Goal: Ask a question: Seek information or help from site administrators or community

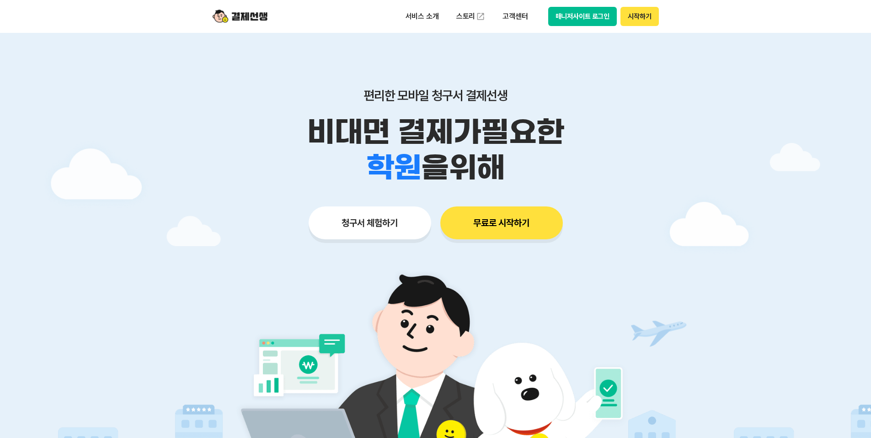
click at [481, 225] on button "무료로 시작하기" at bounding box center [501, 223] width 123 height 33
click at [418, 17] on p "서비스 소개" at bounding box center [422, 16] width 46 height 16
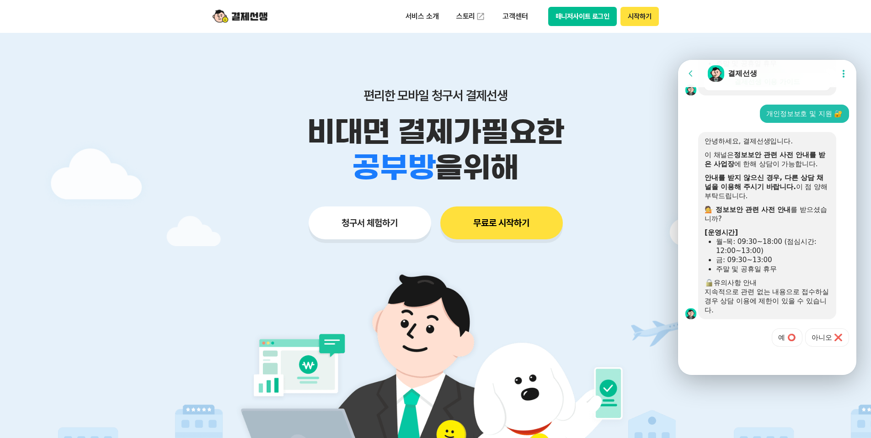
scroll to position [295, 0]
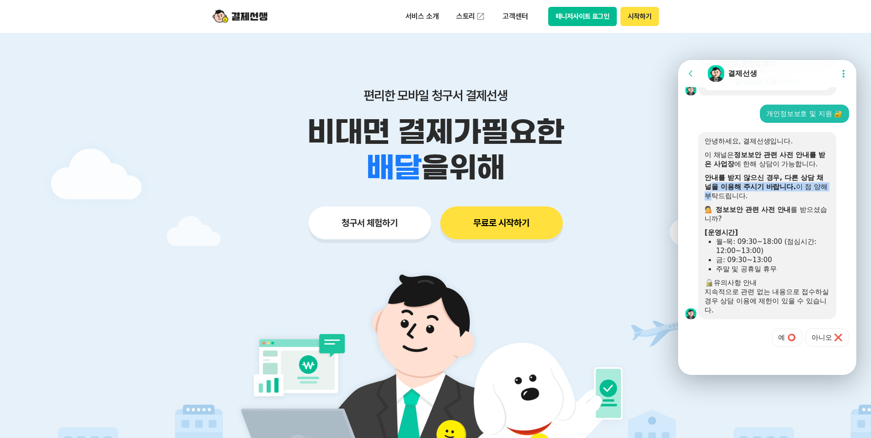
drag, startPoint x: 711, startPoint y: 188, endPoint x: 715, endPoint y: 198, distance: 10.4
click at [715, 198] on div "안내를 받지 않으신 경우, 다른 상담 채널을 이용해 주시기 바랍니다. 이 점 양해 부탁드립니다." at bounding box center [767, 186] width 125 height 27
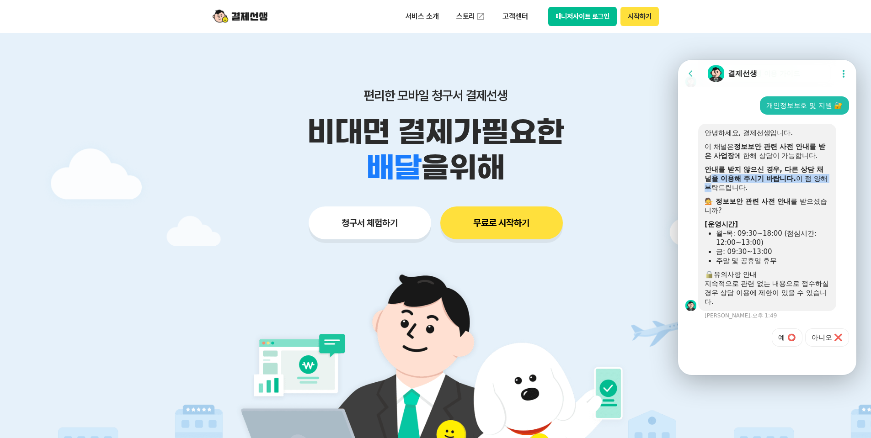
scroll to position [304, 0]
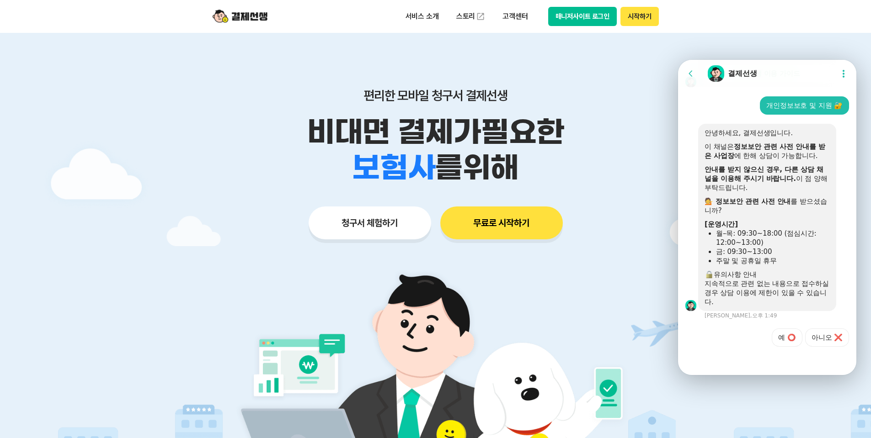
click at [734, 239] on div "월–목: 09:30~18:00 (점심시간: 12:00~13:00)" at bounding box center [773, 238] width 114 height 18
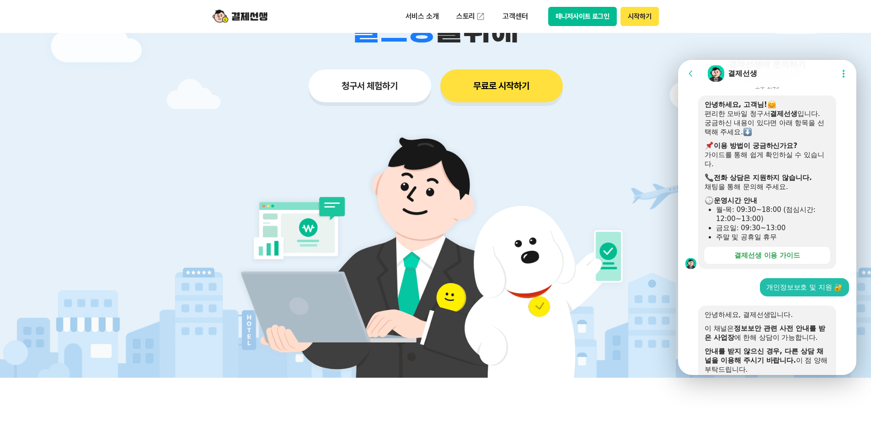
scroll to position [295, 0]
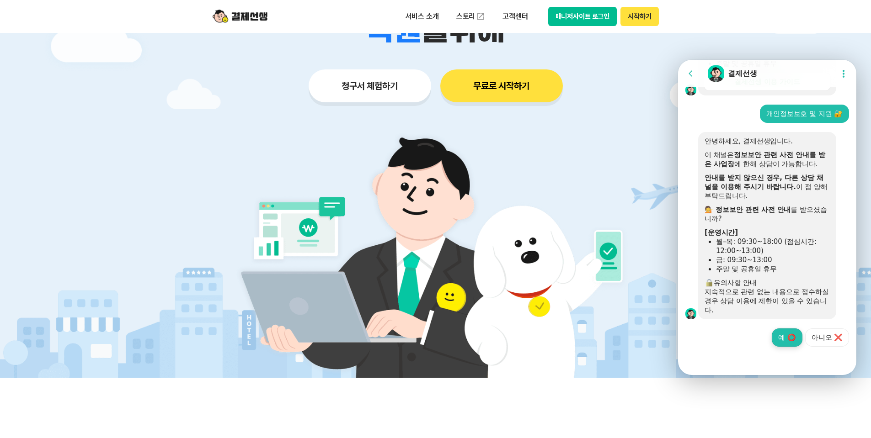
click at [786, 336] on button "예 ⭕" at bounding box center [787, 338] width 30 height 18
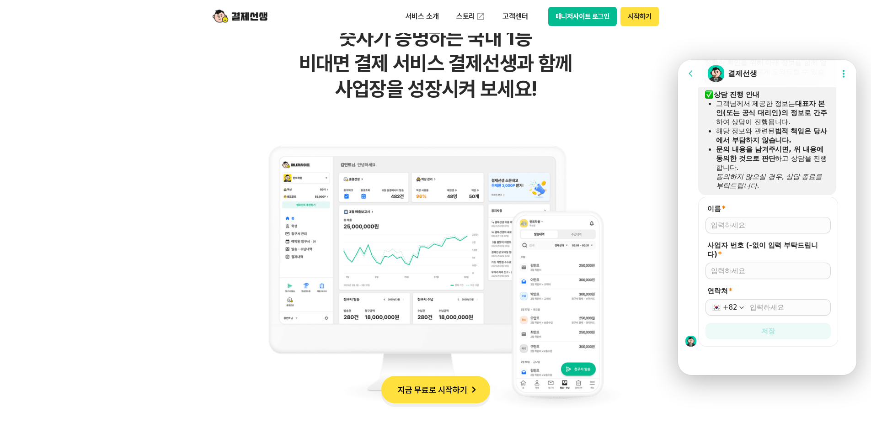
scroll to position [607, 0]
click at [744, 226] on input "이름 *" at bounding box center [768, 225] width 114 height 9
type input "배은정"
click at [743, 274] on input "사업자 번호 (-없이 입력 부탁드립니다) *" at bounding box center [768, 271] width 114 height 9
type input "7099401935"
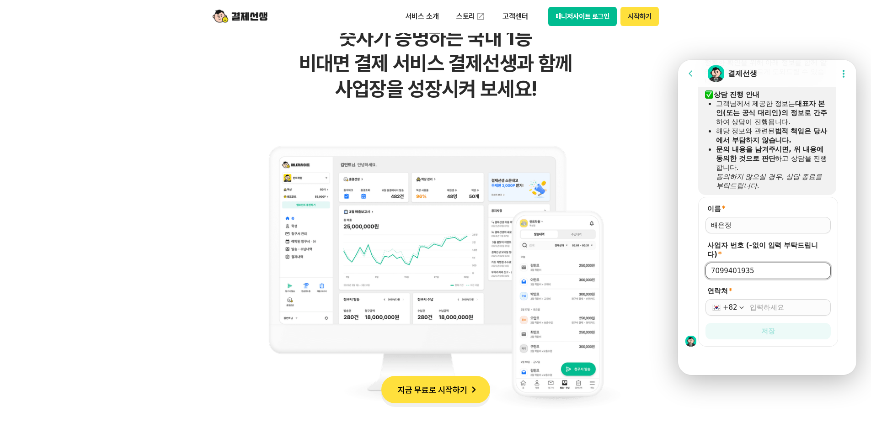
click at [786, 310] on input "연락처 *" at bounding box center [787, 307] width 75 height 9
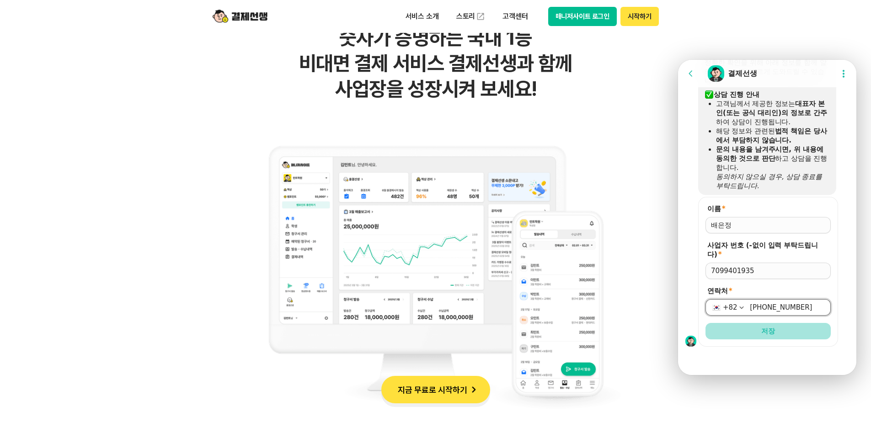
type input "[PHONE_NUMBER]"
click at [761, 332] on span "저장" at bounding box center [768, 331] width 14 height 9
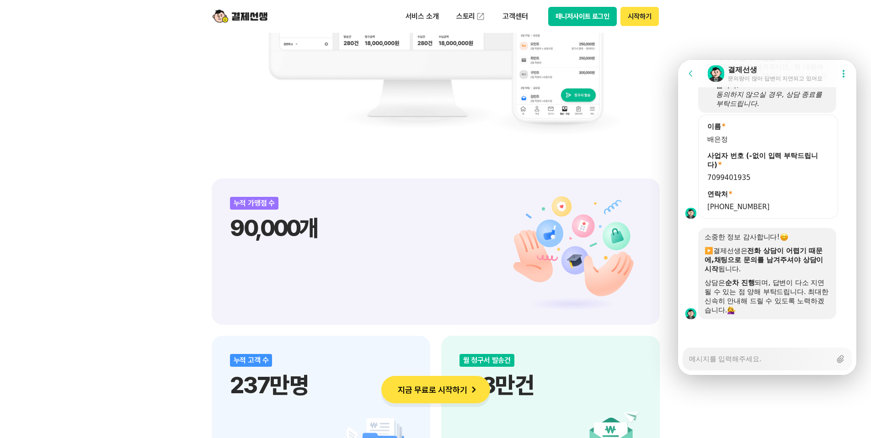
scroll to position [690, 0]
click at [743, 363] on textarea "Messenger Input Textarea" at bounding box center [760, 356] width 142 height 16
type textarea "x"
type textarea "s"
type textarea "x"
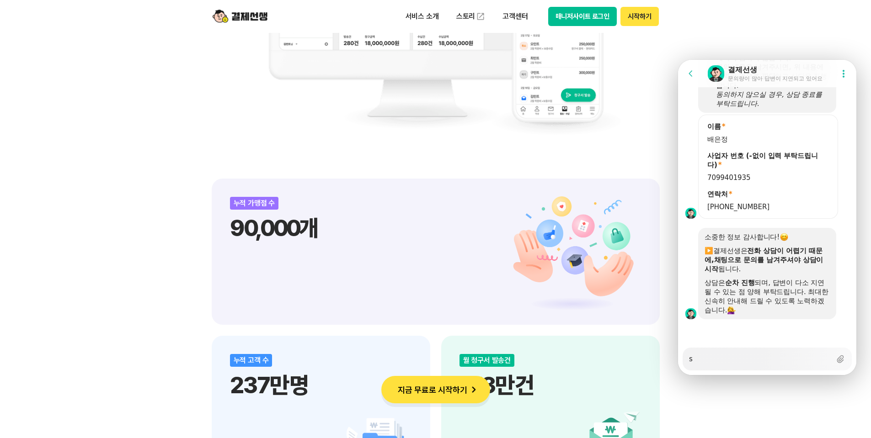
type textarea "so"
type textarea "x"
type textarea "sod"
type textarea "x"
type textarea "sodlf"
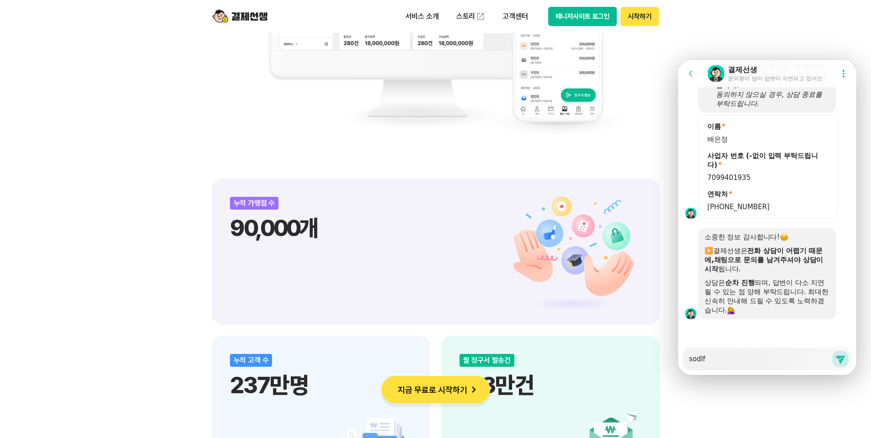
type textarea "x"
type textarea "sodl"
type textarea "x"
type textarea "sod"
type textarea "x"
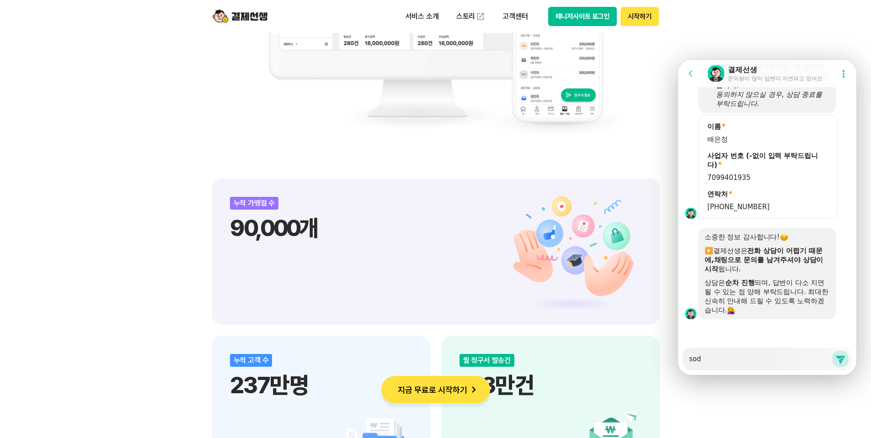
type textarea "so"
type textarea "x"
type textarea "s"
type textarea "x"
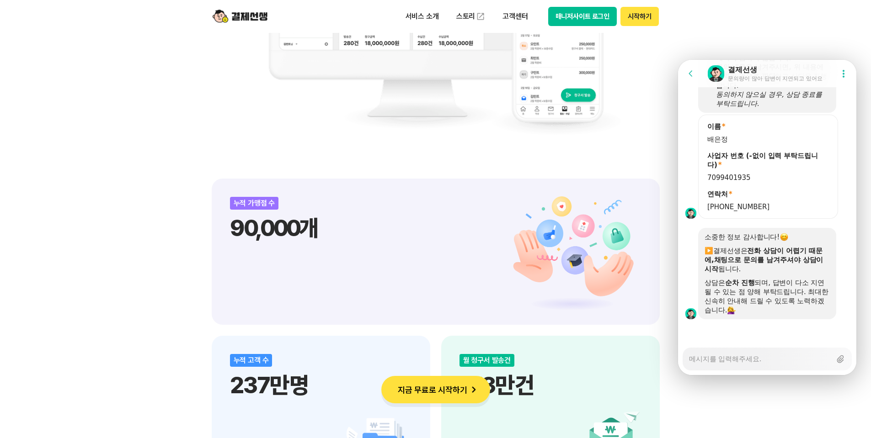
type textarea "ㅇ"
type textarea "x"
type textarea "오"
type textarea "x"
type textarea "온"
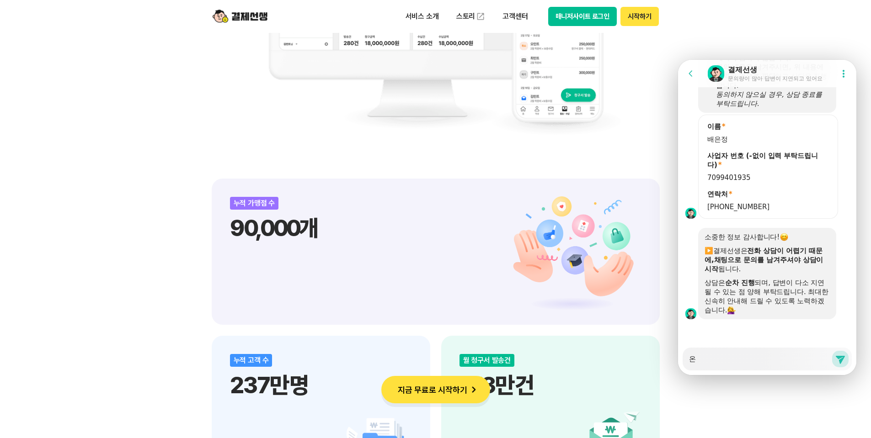
type textarea "x"
type textarea "[DEMOGRAPHIC_DATA]"
type textarea "x"
type textarea "[DATE]"
type textarea "x"
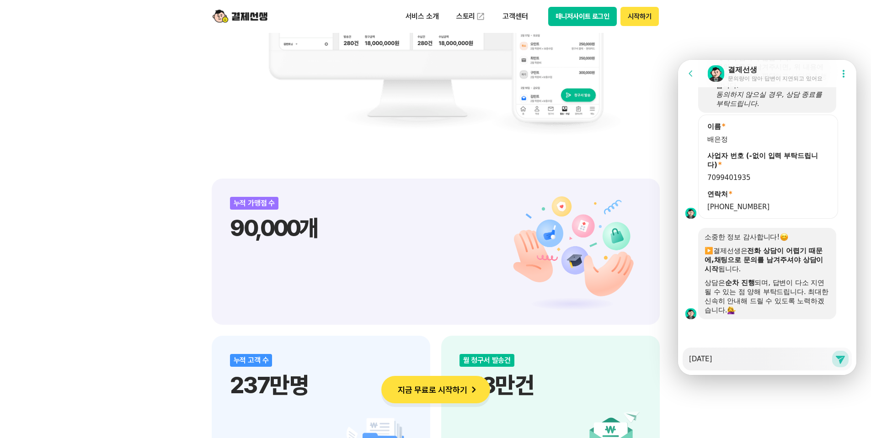
type textarea "[DATE]"
type textarea "x"
type textarea "[DATE] 토"
type textarea "x"
type textarea "[DATE] 통"
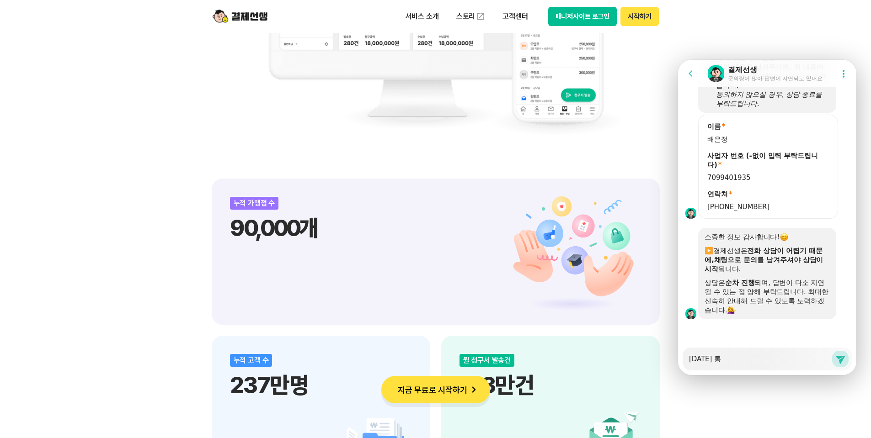
type textarea "x"
type textarea "[DATE] 통ㅎ"
type textarea "x"
type textarea "[DATE] 통호"
type textarea "x"
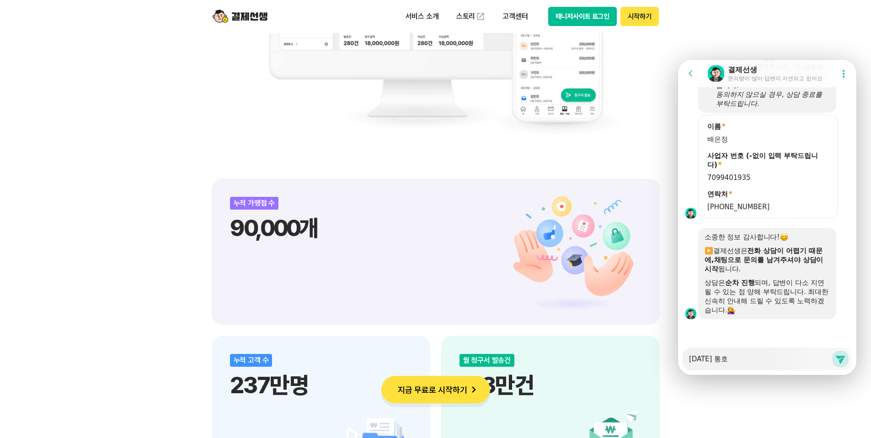
type textarea "[DATE] 통화"
type textarea "x"
type textarea "[DATE] 통확"
type textarea "x"
type textarea "[DATE] 통화가"
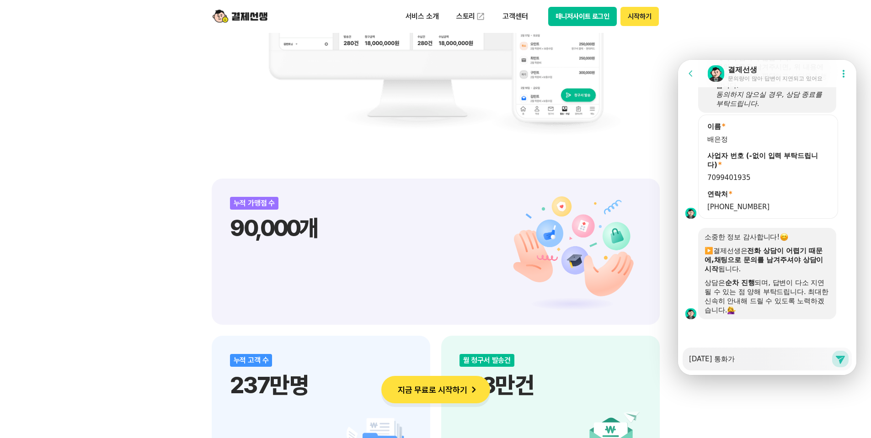
type textarea "x"
type textarea "[DATE] 통화가"
type textarea "x"
type textarea "[DATE] 통화가 ㅇ"
type textarea "x"
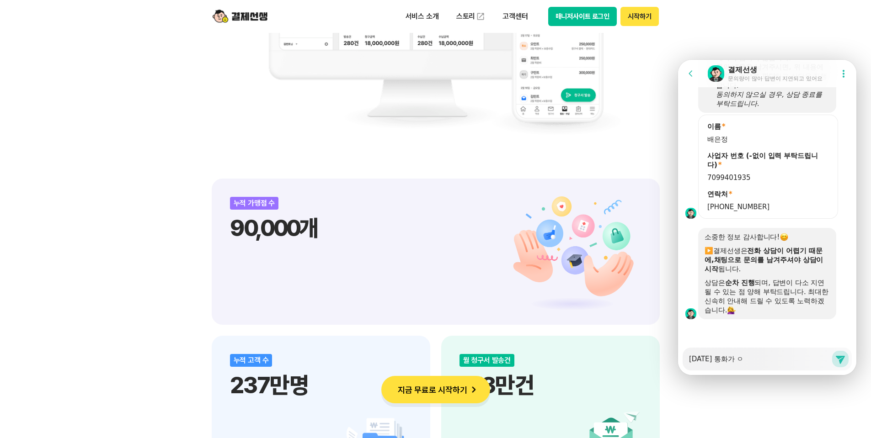
type textarea "[DATE] 통화가 어"
type textarea "x"
type textarea "[DATE] 통화가 얼"
type textarea "x"
type textarea "[DATE] 통화가 어려"
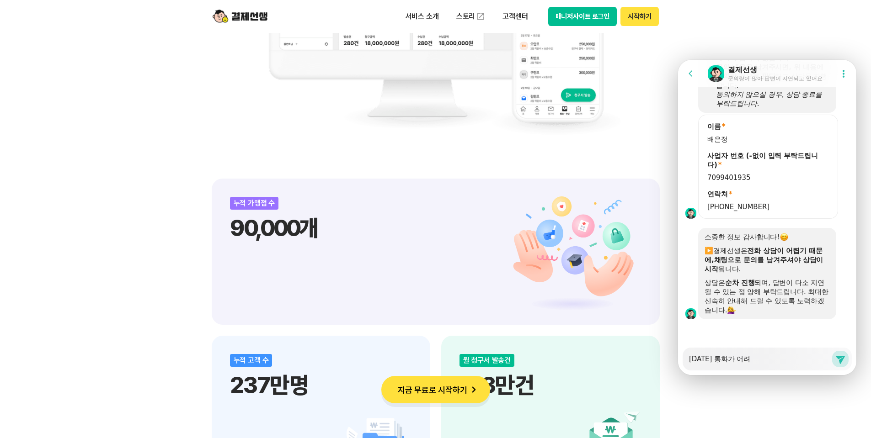
type textarea "x"
type textarea "[DATE] 통화가 어령"
type textarea "x"
type textarea "[DATE] 통화가 어려우"
type textarea "x"
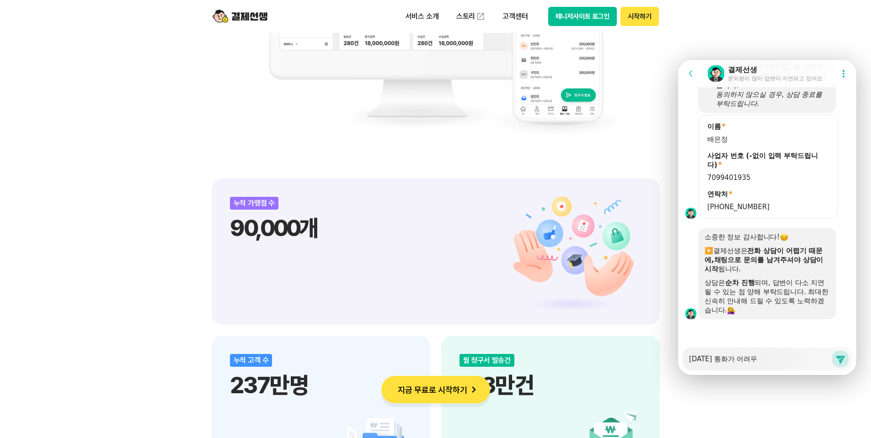
type textarea "[DATE] 통화가 어려움"
type textarea "x"
type textarea "[DATE] 통화가 어려우면"
type textarea "x"
type textarea "[DATE] 통화가 어려우면"
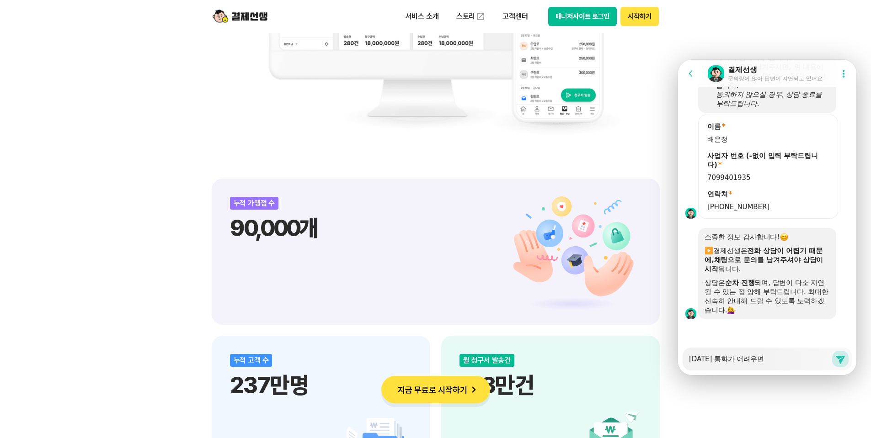
type textarea "x"
type textarea "[DATE] 통화가 어려우면 ㄴ"
type textarea "x"
type textarea "[DATE] 통화가 어려우면 내"
type textarea "x"
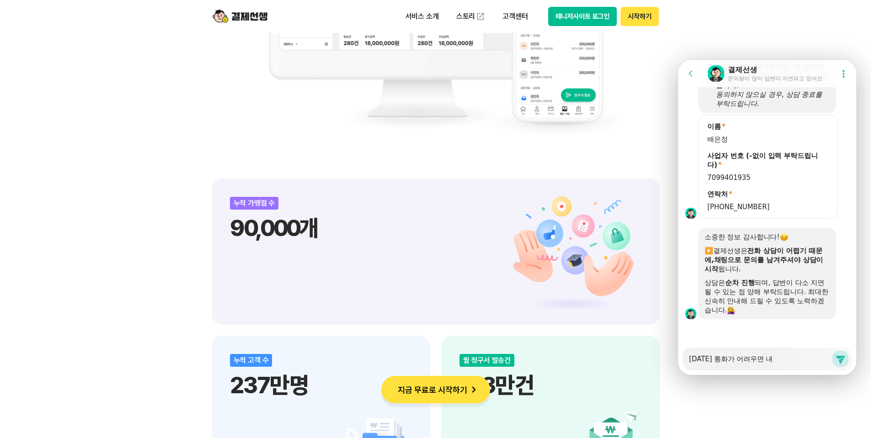
type textarea "[DATE] 통화가 어려우면 냉"
type textarea "x"
type textarea "[DATE] 통화가 어려우면 내이"
type textarea "x"
type textarea "[DATE] 통화가 어려우면 [DATE]"
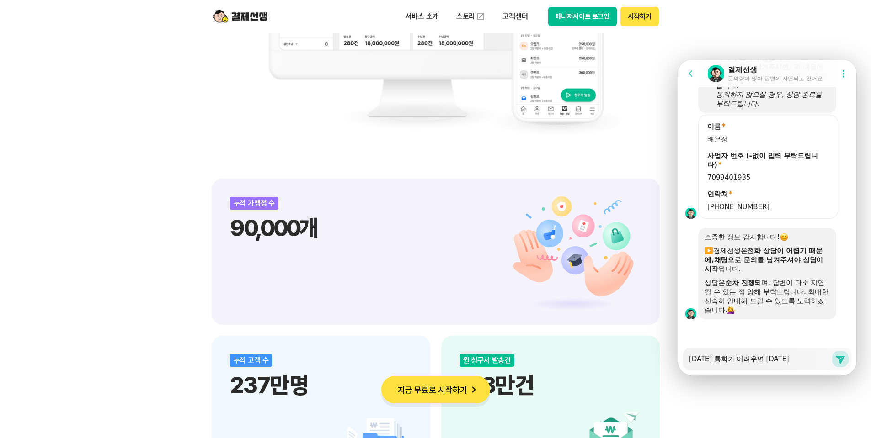
type textarea "x"
type textarea "[DATE] 통화가 어려우면 [DATE]"
type textarea "x"
type textarea "[DATE] 통화가 어려우면 [DATE] ㅇ"
type textarea "x"
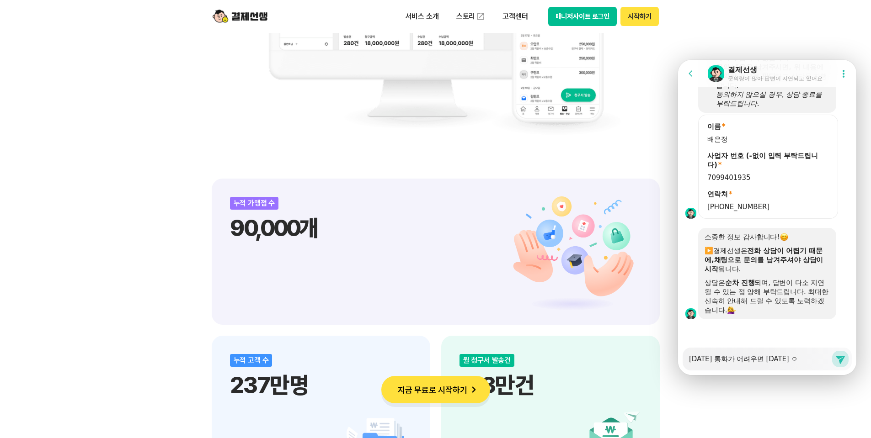
type textarea "[DATE] 통화가 어려우면 [DATE] 오"
type textarea "x"
type textarea "[DATE] 통화가 어려우면 [DATE] 옺"
type textarea "x"
type textarea "[DATE] 통화가 어려우면 [DATE] 오저"
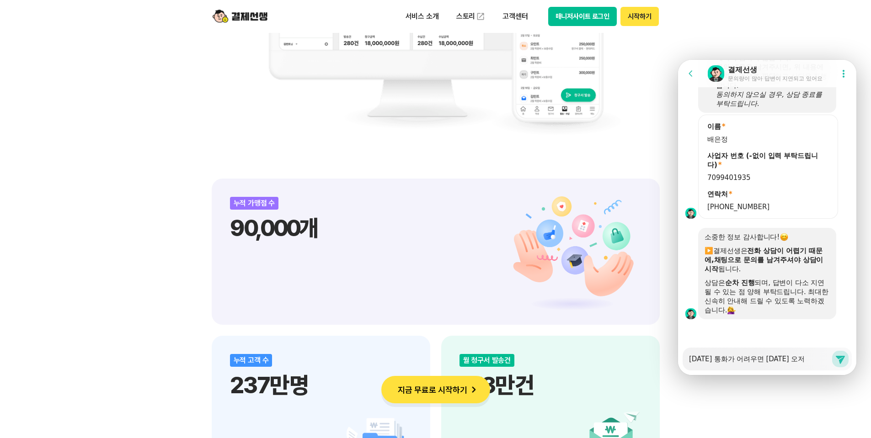
type textarea "x"
type textarea "[DATE] 통화가 어려우면 [DATE] 오전"
type textarea "x"
type textarea "[DATE] 통화가 어려우면 [DATE] 오전9"
type textarea "x"
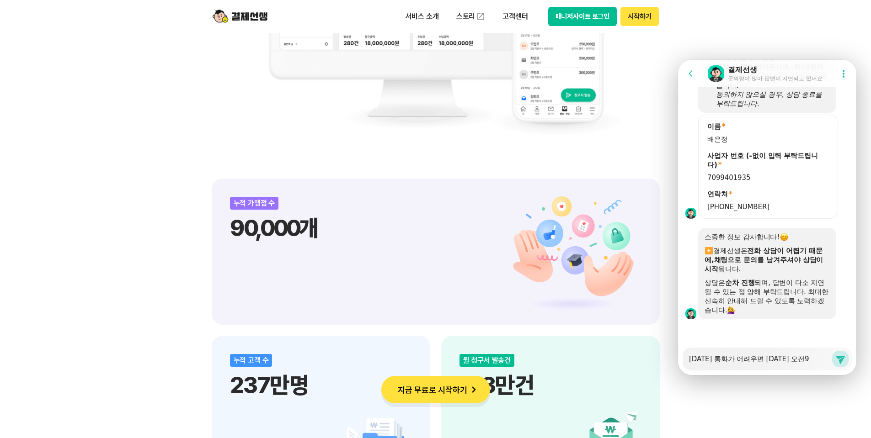
type textarea "[DATE] 통화가 어려우면 [DATE] 오전9ㅅ"
type textarea "x"
type textarea "[DATE] 통화가 어려우면 [DATE] 오전9시"
type textarea "x"
type textarea "[DATE] 통화가 어려우면 [DATE] 오전9시~"
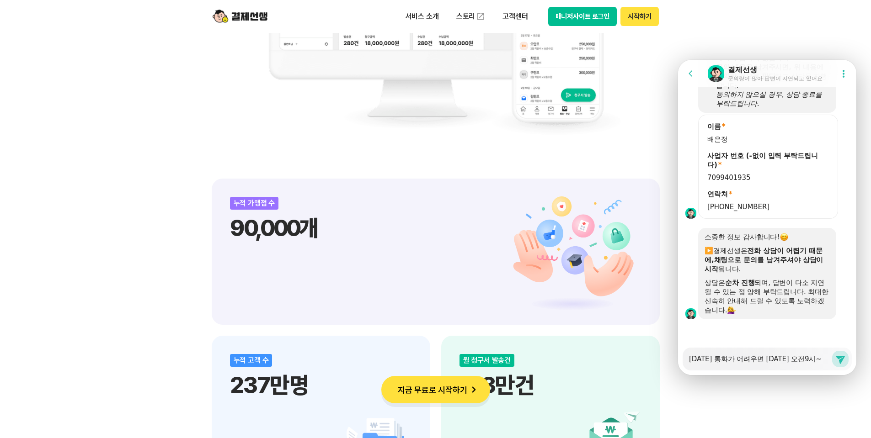
type textarea "x"
type textarea "[DATE] 통화가 어려우면 [DATE] 오전9시~1"
type textarea "x"
type textarea "[DATE] 통화가 어려우면 [DATE] 오전9시~12"
type textarea "x"
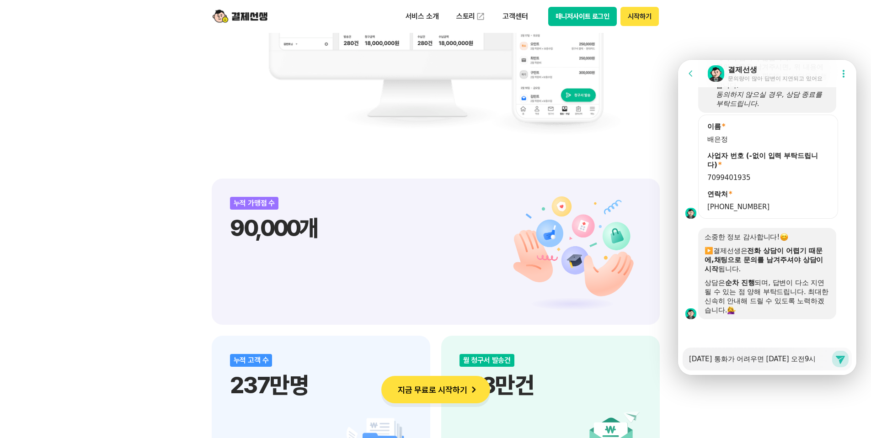
type textarea "[DATE] 통화가 어려우면 [DATE] 오전9시~12ㅅ"
type textarea "x"
type textarea "[DATE] 통화가 어려우면 [DATE] 오전9시~12시"
type textarea "x"
type textarea "[DATE] 통화가 어려우면 [DATE] 오전9시~12시"
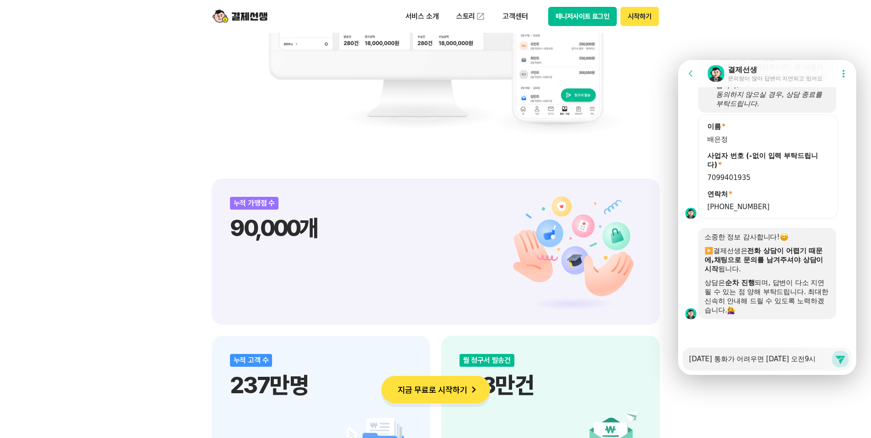
type textarea "x"
type textarea "[DATE] 통화가 어려우면 [DATE] 오전9시~12시 ㄱ"
type textarea "x"
type textarea "[DATE] 통화가 어려우면 [DATE] 오전9시~12시 가"
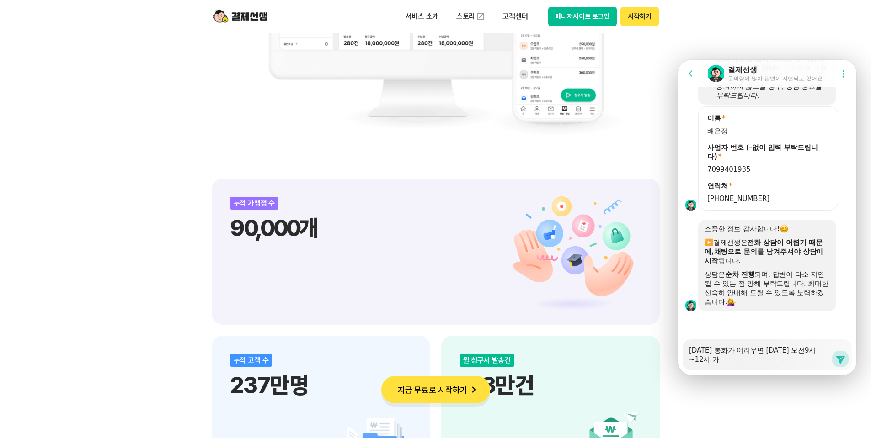
type textarea "x"
type textarea "[DATE] 통화가 어려우면 [DATE] 오전9시~12시 간"
type textarea "x"
type textarea "[DATE] 통화가 어려우면 [DATE] 오전9시~12시 가능"
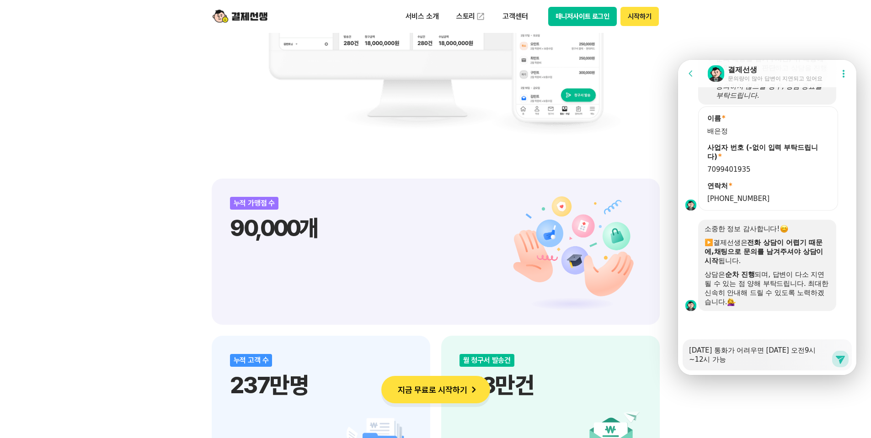
type textarea "x"
type textarea "[DATE] 통화가 어려우면 [DATE] 오전9시~12시 가능ㅎ"
type textarea "x"
type textarea "[DATE] 통화가 어려우면 [DATE] 오전9시~12시 가능합"
type textarea "x"
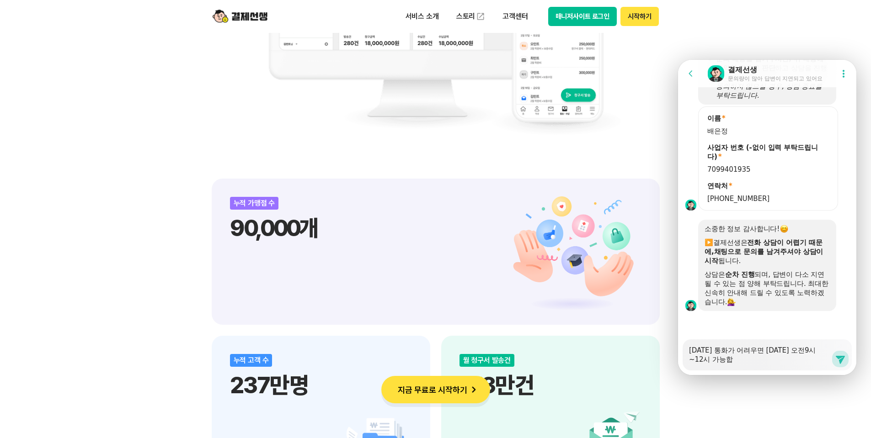
type textarea "[DATE] 통화가 어려우면 [DATE] 오전9시~12시 가능합ㄴ"
type textarea "x"
type textarea "[DATE] 통화가 어려우면 [DATE] 오전9시~12시 가능합니"
type textarea "x"
type textarea "[DATE] 통화가 어려우면 [DATE] 오전9시~12시 가능합닏"
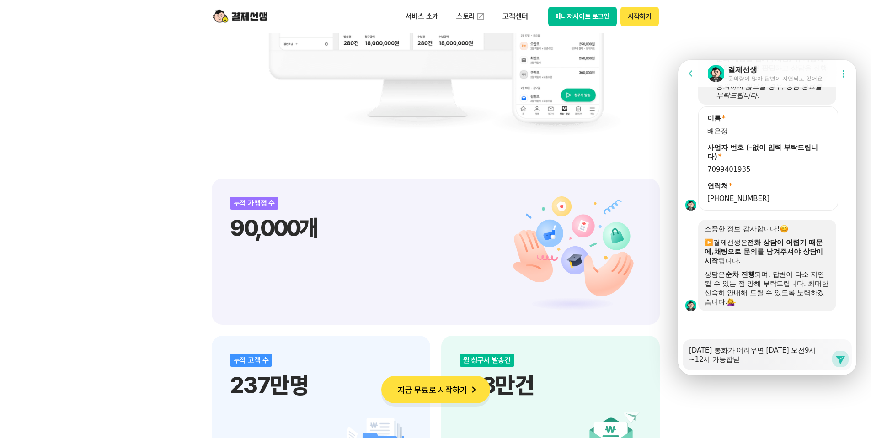
type textarea "x"
type textarea "[DATE] 통화가 어려우면 [DATE] 오전9시~12시 가능합니다"
type textarea "x"
type textarea "[DATE] 통화가 어려우면 [DATE] 오전9시~12시 가능합니다."
type textarea "x"
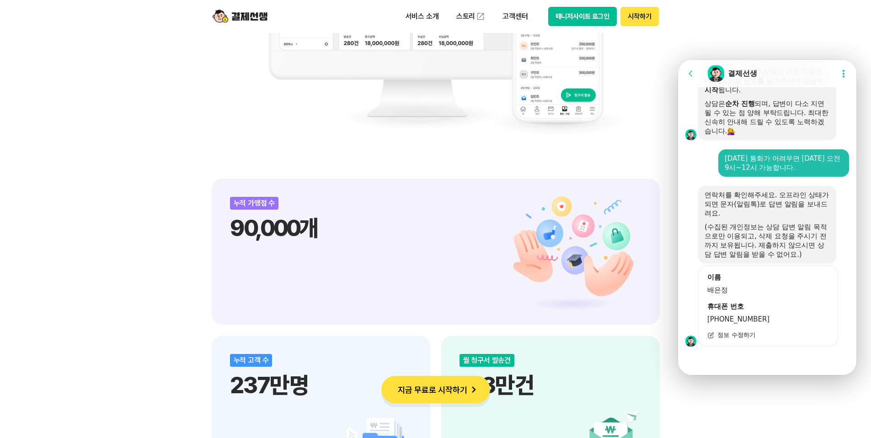
scroll to position [878, 0]
click at [711, 359] on div at bounding box center [767, 359] width 178 height 25
click at [707, 364] on div at bounding box center [767, 359] width 178 height 25
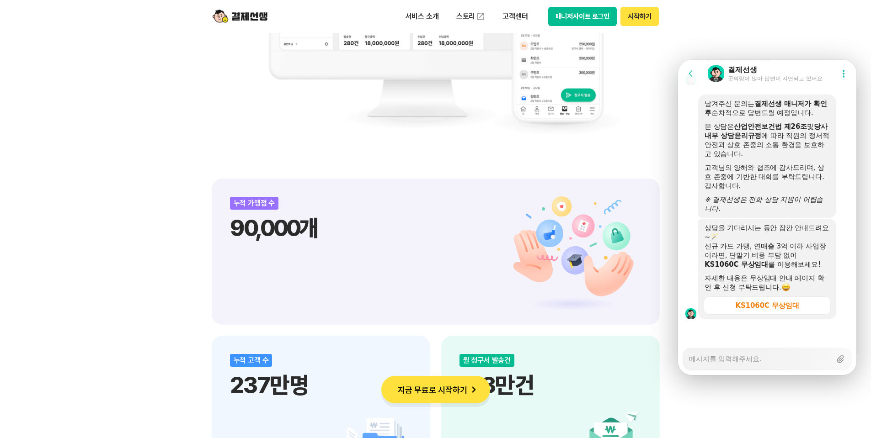
scroll to position [1149, 0]
drag, startPoint x: 725, startPoint y: 247, endPoint x: 734, endPoint y: 268, distance: 22.5
click at [734, 268] on div "신규 카드 가맹, 연매출 3억 이하 사업장이라면, 단말기 비용 부담 없이 KS1060C 무상임대 를 이용해보세요!" at bounding box center [767, 255] width 125 height 27
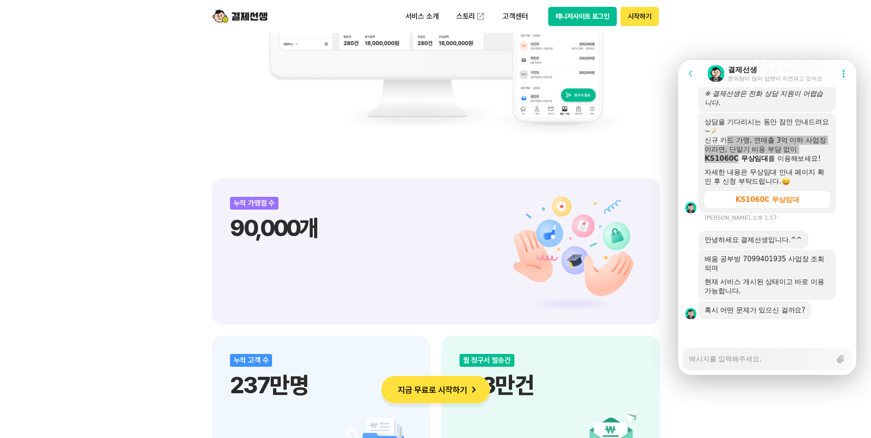
scroll to position [1255, 0]
drag, startPoint x: 677, startPoint y: 401, endPoint x: 682, endPoint y: 399, distance: 5.5
click at [677, 401] on div "비대면 결제 1등 결제선생 숫자가 증명하는 국내 1등 비대면 결제 서비스 결제선생과 함께 사업장을 성장시켜 보세요! 누적 가맹점 수 90,00…" at bounding box center [435, 407] width 871 height 1612
click at [747, 362] on textarea "Messenger Input Textarea" at bounding box center [760, 356] width 142 height 16
type textarea "x"
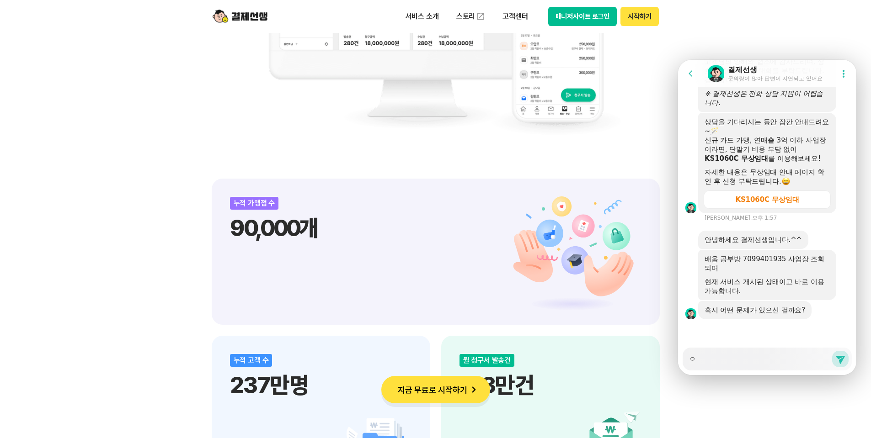
type textarea "아"
type textarea "x"
type textarea "ㅇ"
type textarea "x"
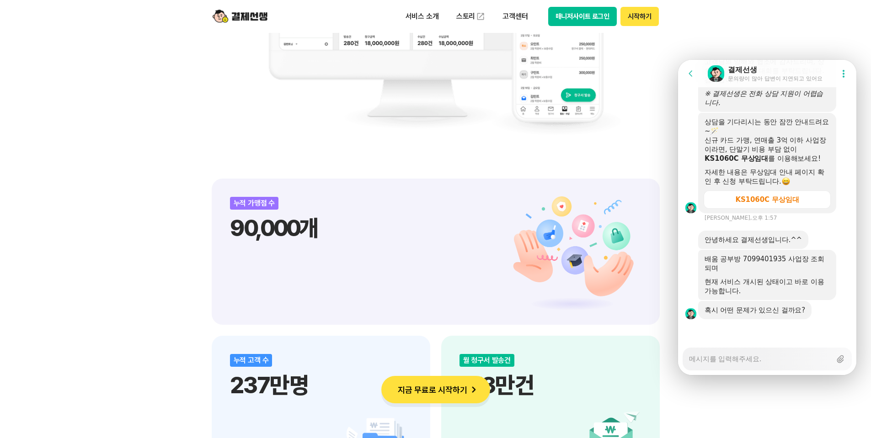
type textarea "ㅇ"
type textarea "x"
type textarea "아"
type textarea "x"
type textarea "알"
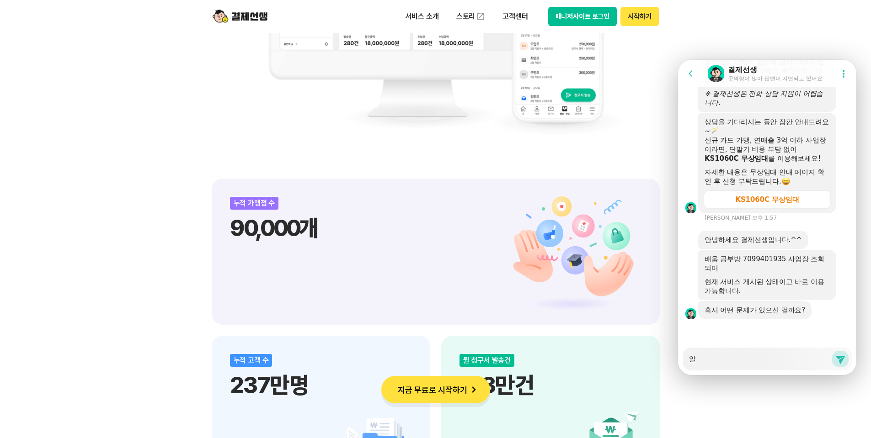
type textarea "x"
type textarea "알ㄹ"
type textarea "x"
type textarea "알리"
type textarea "x"
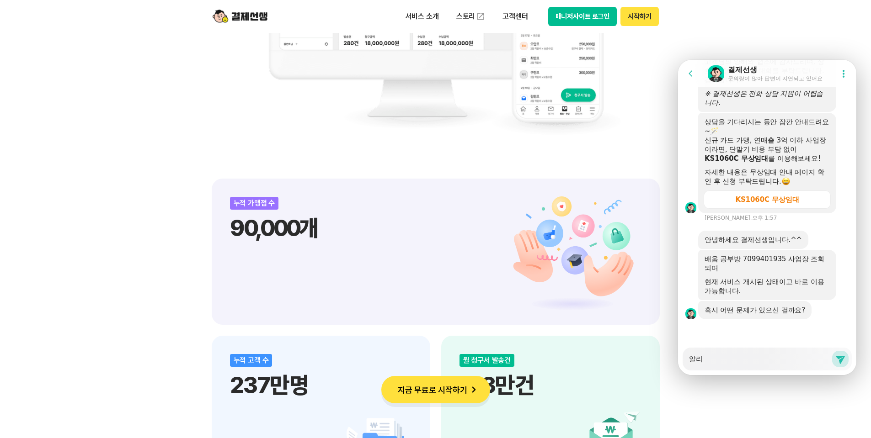
type textarea "알림"
type textarea "x"
type textarea "[DEMOGRAPHIC_DATA]ㅌ"
type textarea "x"
type textarea "알림토"
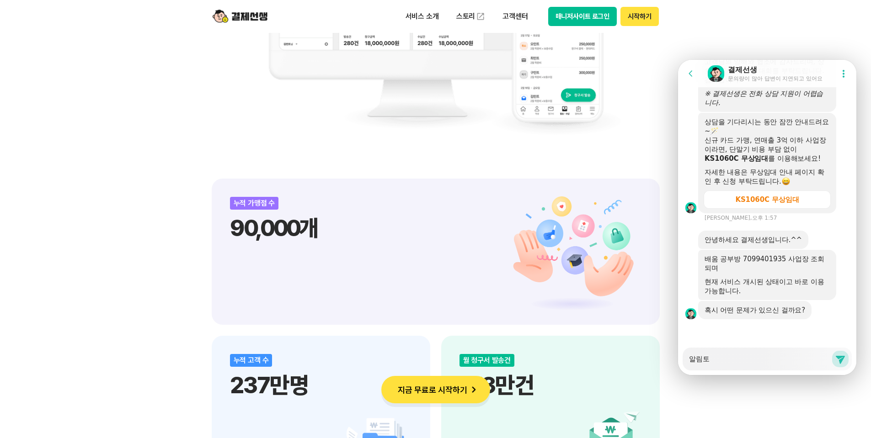
type textarea "x"
type textarea "알림톡"
type textarea "x"
type textarea "알림톡ㅇ"
type textarea "x"
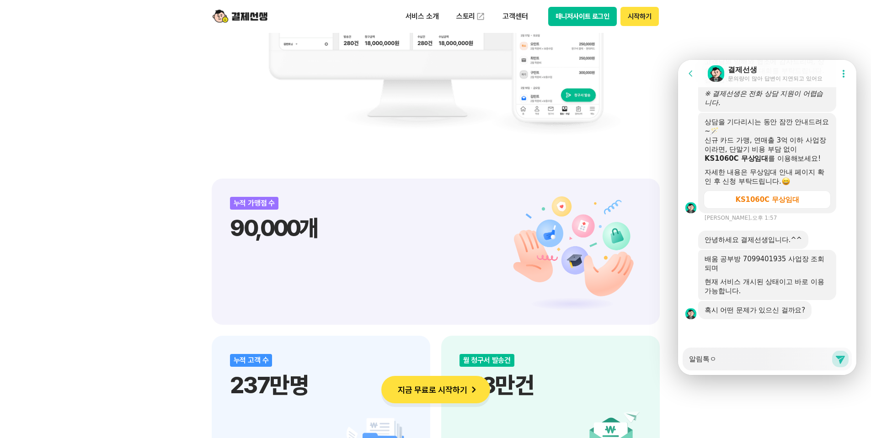
type textarea "알림톡으"
type textarea "x"
type textarea "[DEMOGRAPHIC_DATA]톡을"
type textarea "x"
type textarea "알림톡으로"
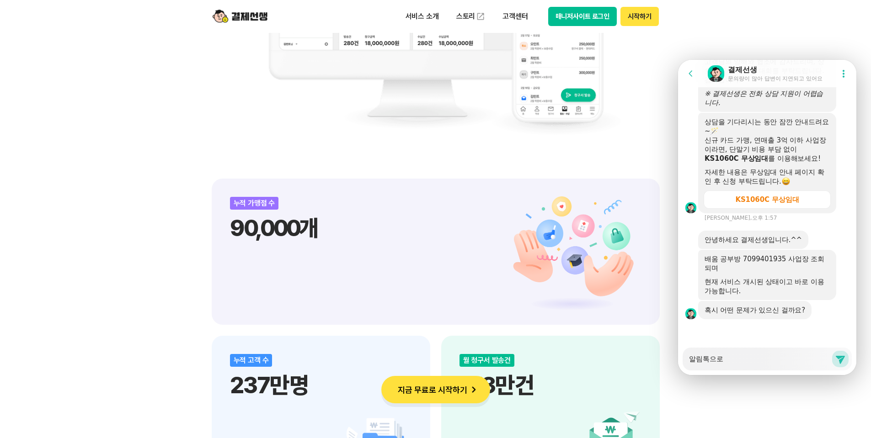
type textarea "x"
type textarea "알림톡으로"
type textarea "x"
type textarea "알림톡으로 ㄱ"
type textarea "x"
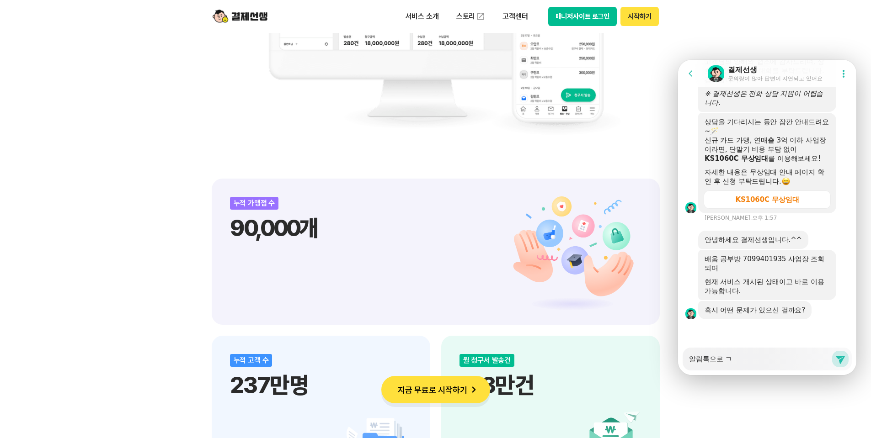
type textarea "알림톡으로 겨"
type textarea "x"
type textarea "알림톡으로 결"
type textarea "x"
type textarea "알림톡으로 결ㅈ"
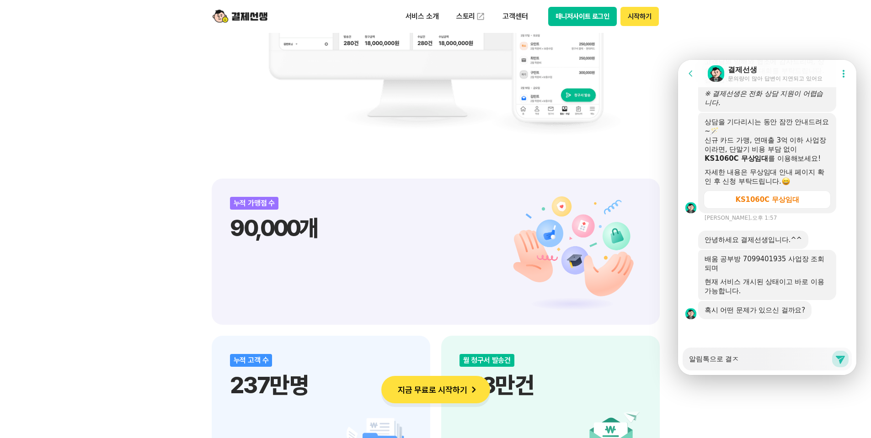
type textarea "x"
type textarea "알림톡으로 결제"
type textarea "x"
type textarea "알림톡으로 결제"
type textarea "x"
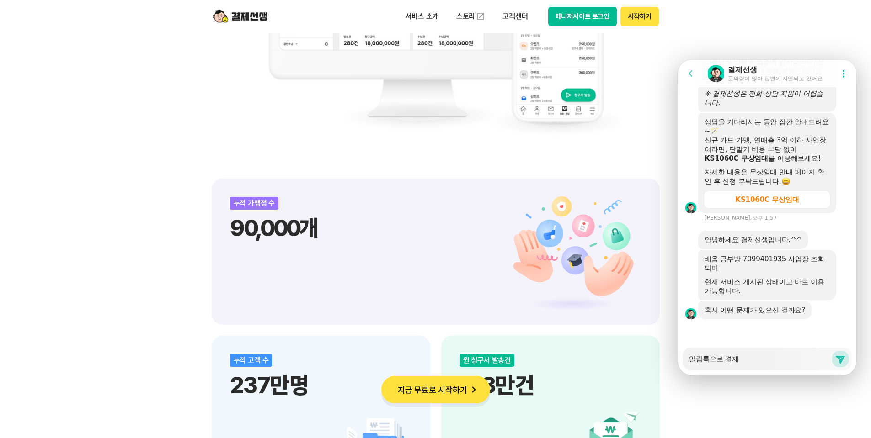
type textarea "알림톡으로 결제 ㅇ"
type textarea "x"
type textarea "알림톡으로 결제 요"
type textarea "x"
type textarea "알림톡으로 결제 요처"
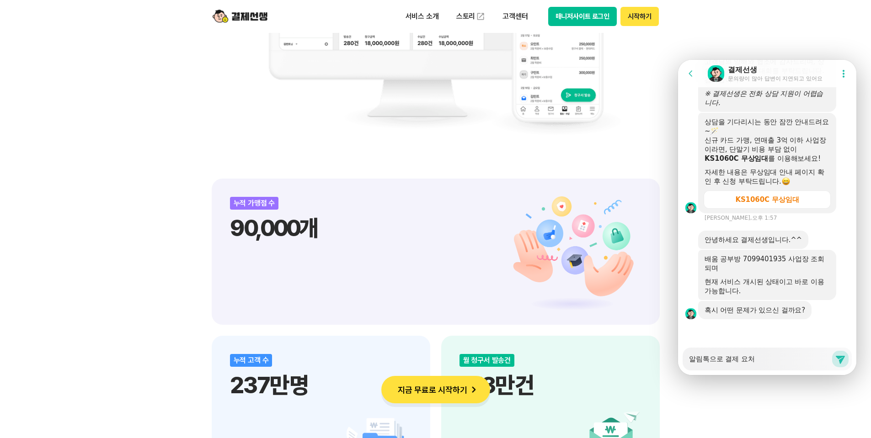
type textarea "x"
type textarea "알림톡으로 결제 요청"
type textarea "x"
type textarea "알림톡으로 결제 요청"
type textarea "x"
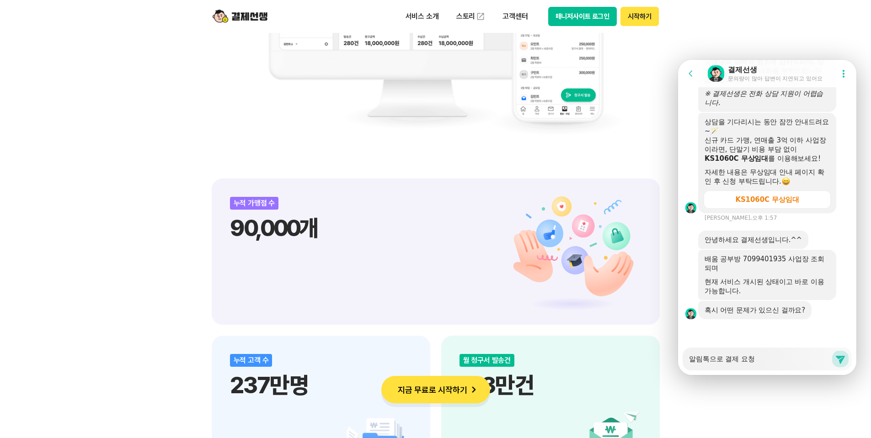
type textarea "알림톡으로 결제 요청 ㅁ"
type textarea "x"
type textarea "알림톡으로 결제 요청 무"
type textarea "x"
type textarea "알림톡으로 결제 요청 문"
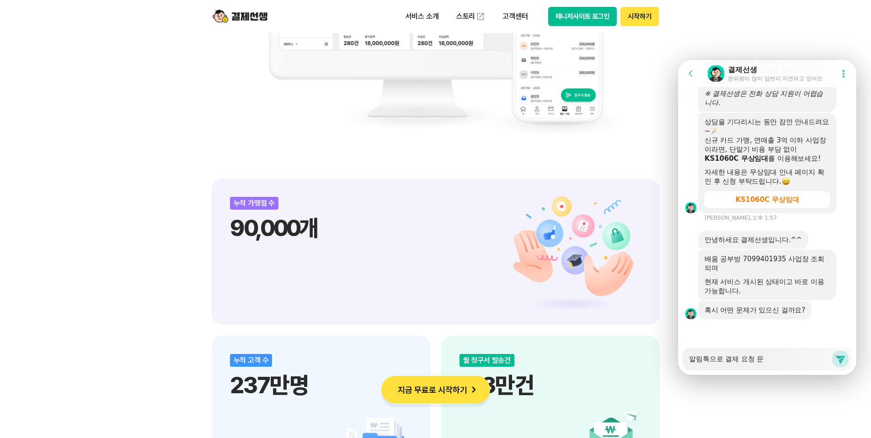
type textarea "x"
type textarea "알림톡으로 결제 요청 묹"
type textarea "x"
type textarea "알림톡으로 결제 요청 문자"
type textarea "x"
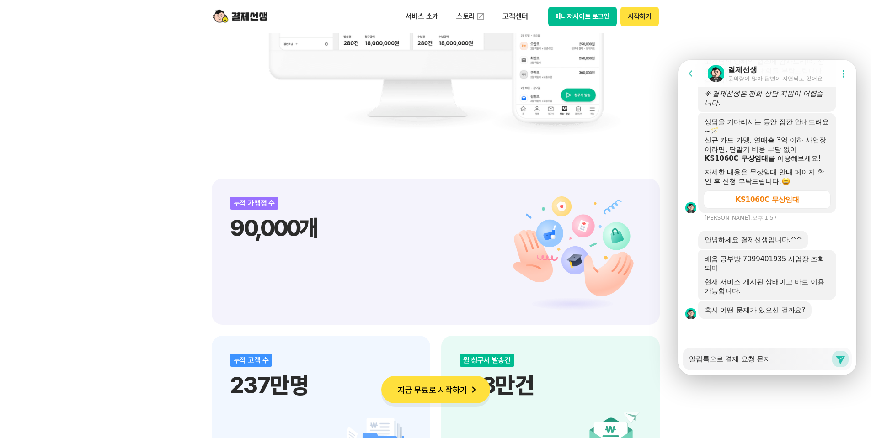
type textarea "알림톡으로 결제 요청 문잘"
type textarea "x"
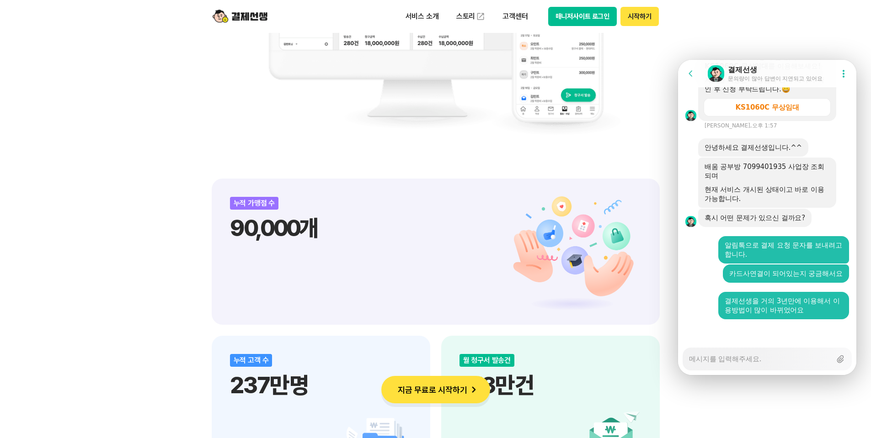
scroll to position [1356, 0]
click at [755, 361] on textarea "Messenger Input Textarea" at bounding box center [760, 356] width 142 height 16
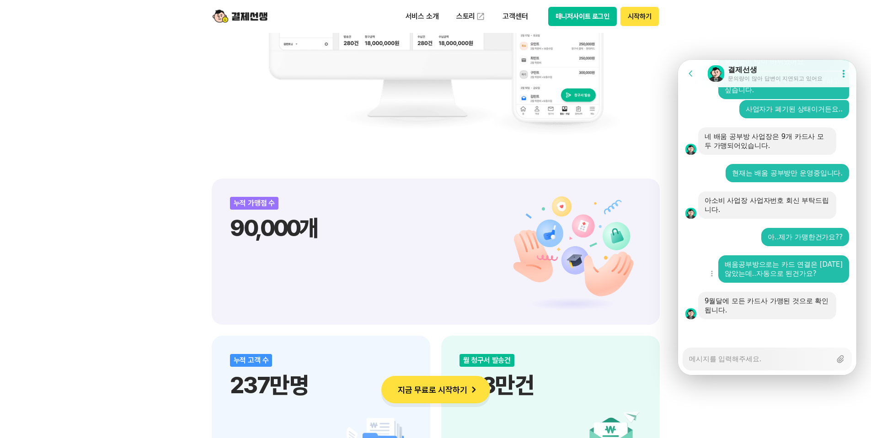
scroll to position [1605, 0]
click at [738, 400] on div "비대면 결제 1등 결제선생 숫자가 증명하는 국내 1등 비대면 결제 서비스 결제선생과 함께 사업장을 성장시켜 보세요! 누적 가맹점 수 90,00…" at bounding box center [435, 407] width 871 height 1612
click at [721, 354] on textarea "Messenger Input Textarea" at bounding box center [760, 356] width 142 height 16
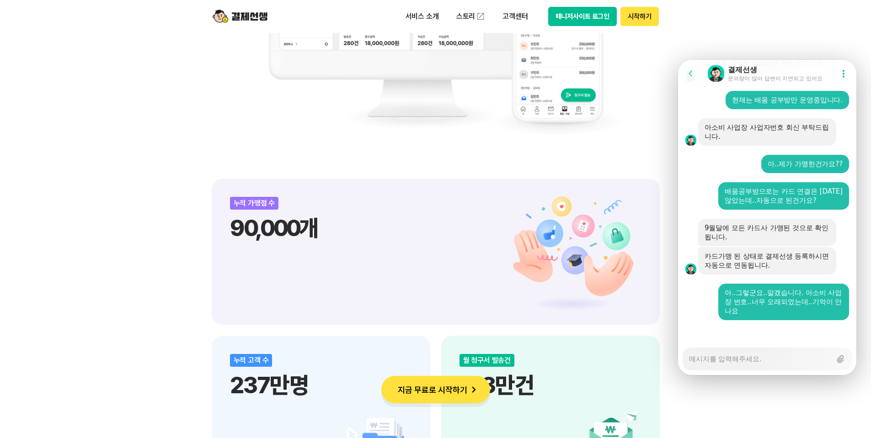
scroll to position [1679, 0]
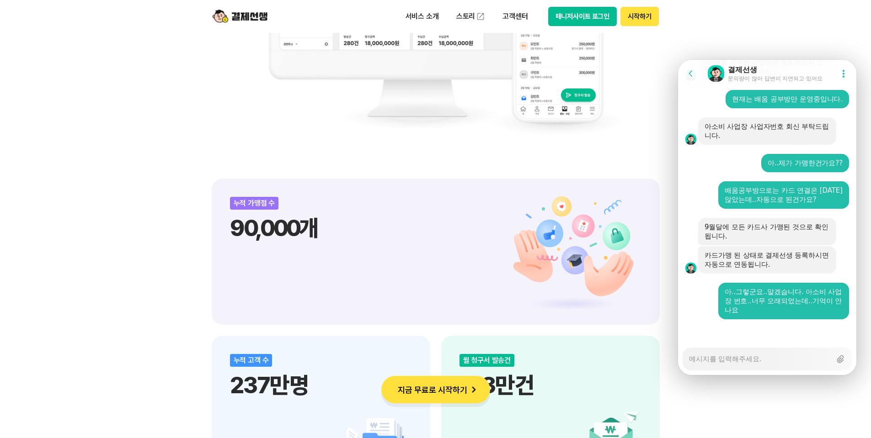
drag, startPoint x: 121, startPoint y: 95, endPoint x: 128, endPoint y: 83, distance: 13.1
click at [121, 95] on div "비대면 결제 1등 결제선생 숫자가 증명하는 국내 1등 비대면 결제 서비스 결제선생과 함께 사업장을 성장시켜 보세요! 누적 가맹점 수 90,00…" at bounding box center [435, 407] width 871 height 1612
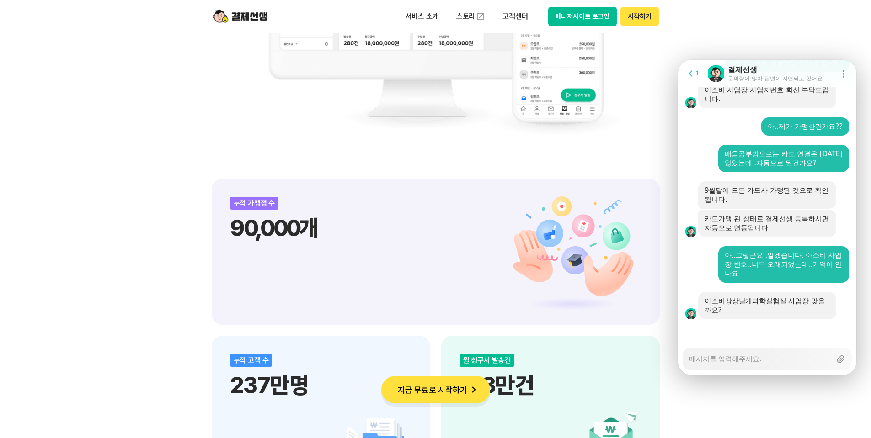
scroll to position [1716, 0]
click at [750, 364] on div "Messenger Input Textarea" at bounding box center [760, 359] width 142 height 22
click at [738, 352] on textarea "Messenger Input Textarea" at bounding box center [760, 356] width 142 height 16
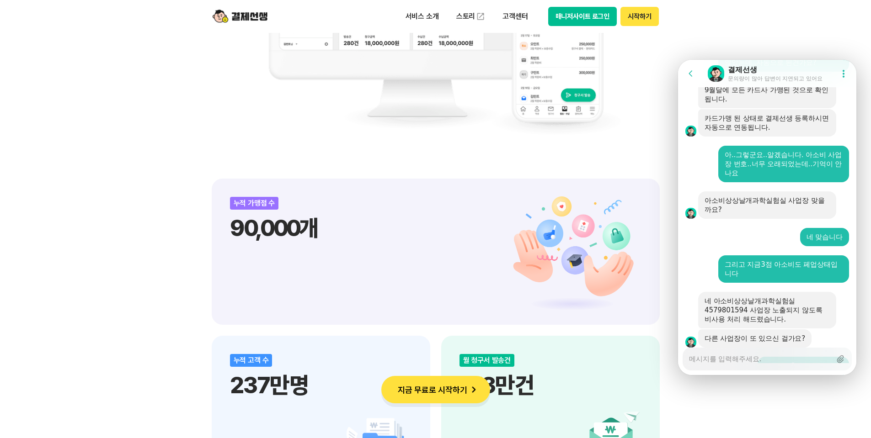
scroll to position [1899, 0]
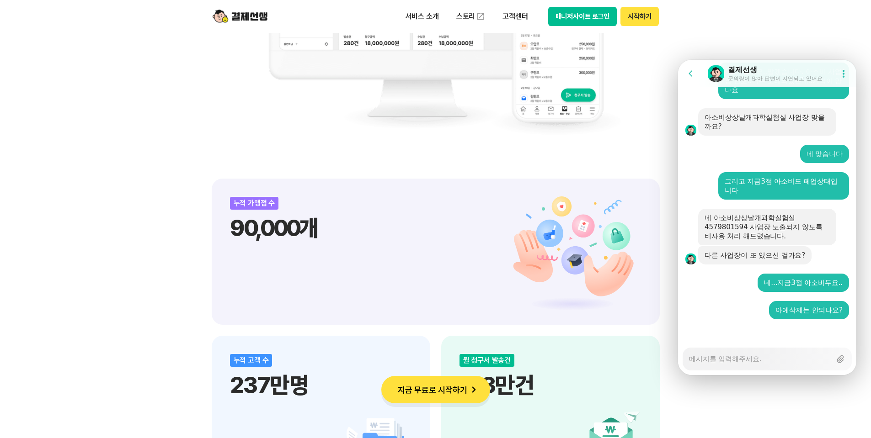
click at [501, 193] on div "누적 가맹점 수 90,000개" at bounding box center [436, 252] width 448 height 146
click at [249, 16] on img at bounding box center [240, 16] width 55 height 17
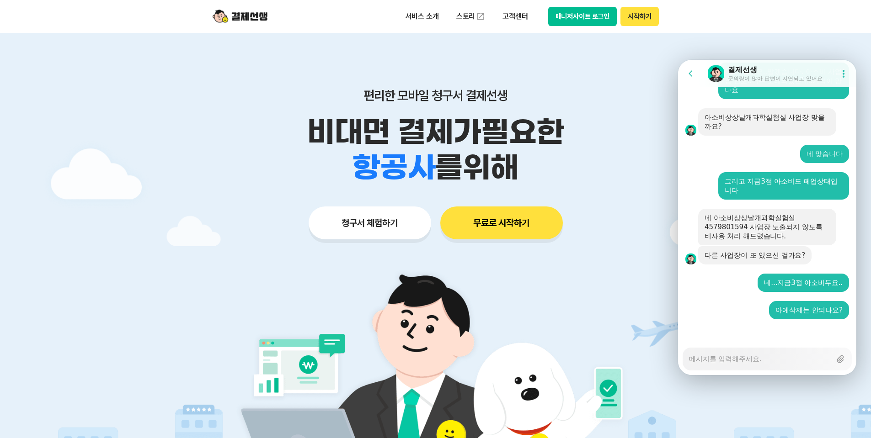
click at [507, 227] on button "무료로 시작하기" at bounding box center [501, 223] width 123 height 33
click at [645, 18] on button "시작하기" at bounding box center [639, 16] width 38 height 19
click at [579, 21] on button "매니저사이트 로그인" at bounding box center [582, 16] width 69 height 19
